Goal: Information Seeking & Learning: Understand process/instructions

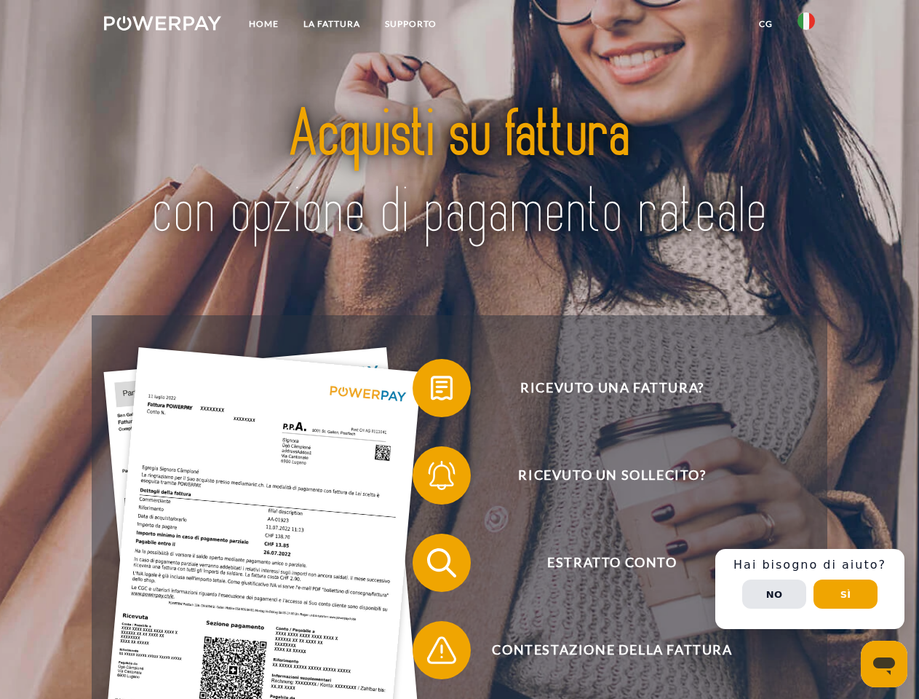
click at [162, 25] on img at bounding box center [162, 23] width 117 height 15
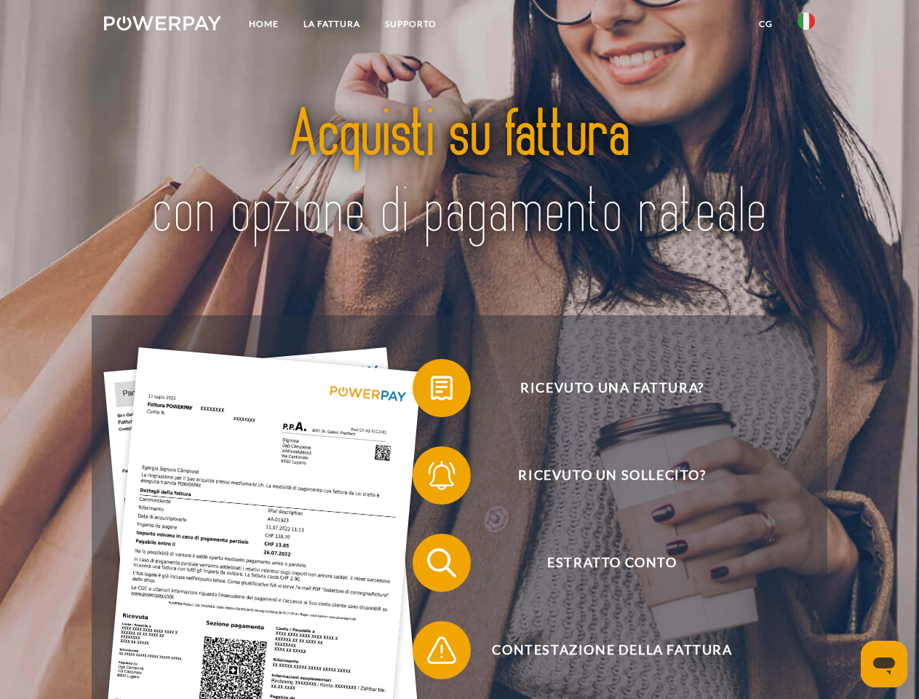
click at [806, 25] on img at bounding box center [806, 20] width 17 height 17
click at [766, 24] on link "CG" at bounding box center [766, 24] width 39 height 26
click at [431, 391] on span at bounding box center [420, 388] width 73 height 73
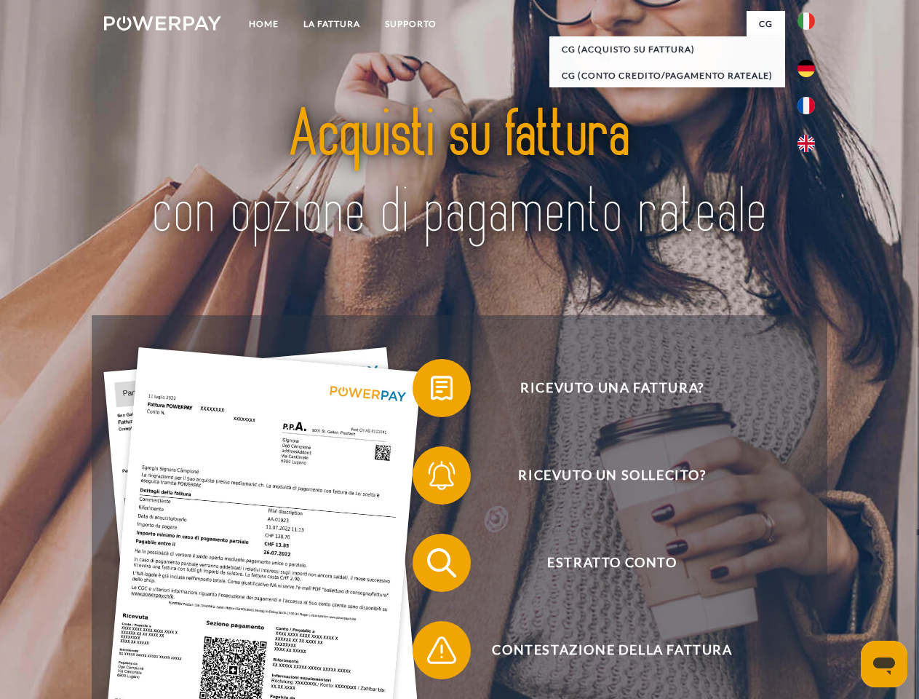
click at [431, 478] on div "Ricevuto una fattura? Ricevuto un sollecito? Estratto conto indietro" at bounding box center [459, 606] width 735 height 582
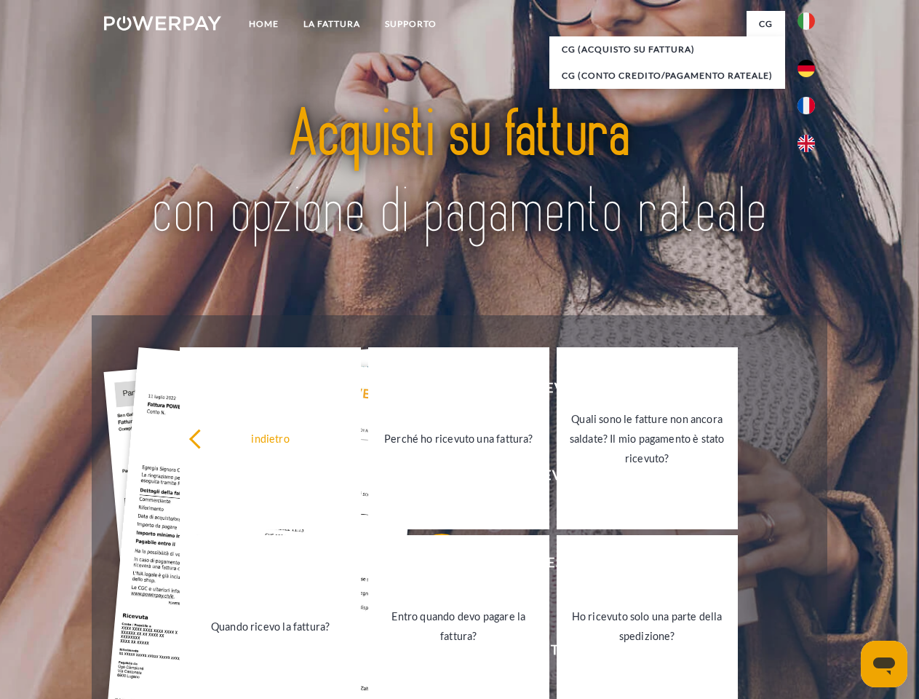
click at [431, 566] on link "Entro quando devo pagare la fattura?" at bounding box center [458, 626] width 181 height 182
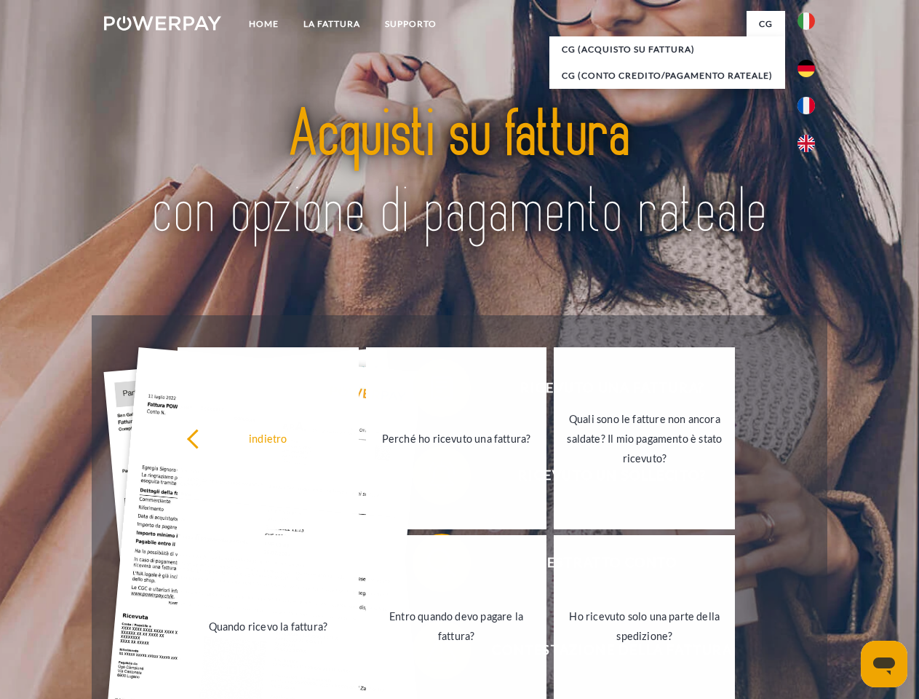
click at [431, 653] on div "Ricevuto una fattura? Ricevuto un sollecito? Estratto conto indietro" at bounding box center [459, 606] width 735 height 582
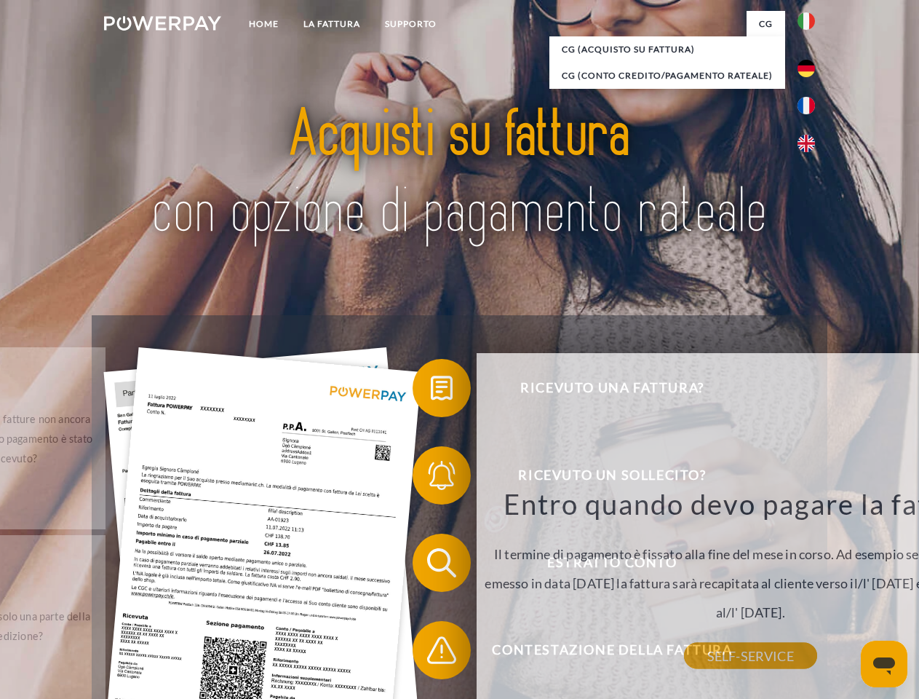
click at [810, 589] on div "Ricevuto una fattura? Ricevuto un sollecito? Estratto conto indietro" at bounding box center [459, 606] width 735 height 582
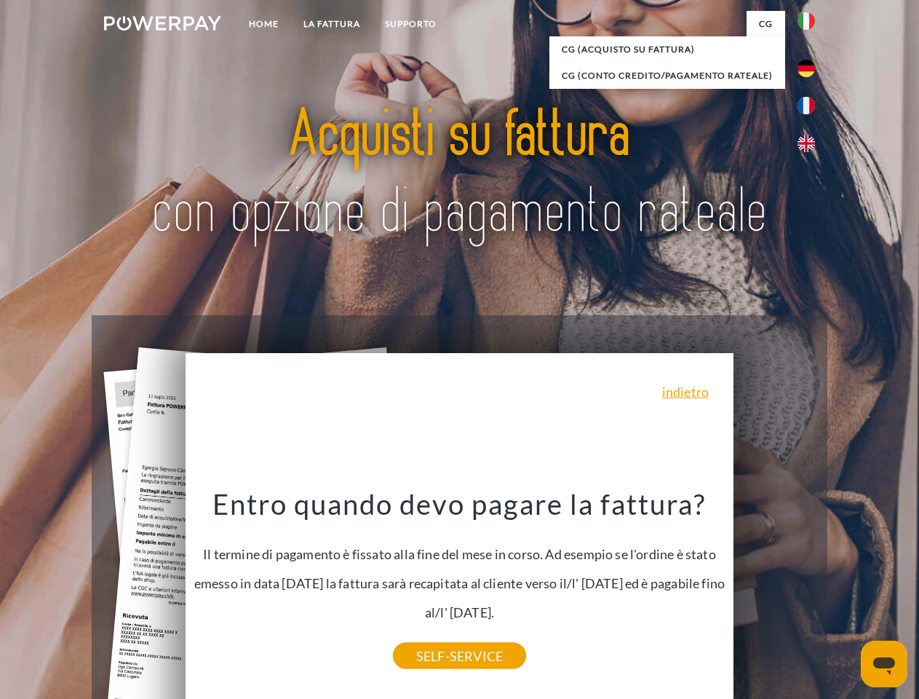
click at [774, 592] on span "Estratto conto" at bounding box center [612, 563] width 357 height 58
click at [846, 594] on header "Home LA FATTURA [GEOGRAPHIC_DATA]" at bounding box center [459, 502] width 919 height 1005
